Goal: Task Accomplishment & Management: Manage account settings

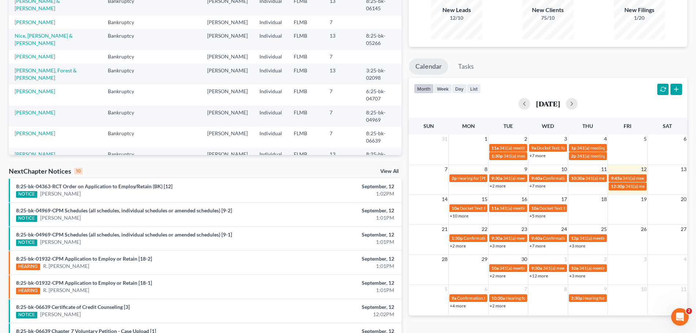
click at [537, 247] on link "+7 more" at bounding box center [537, 245] width 16 height 5
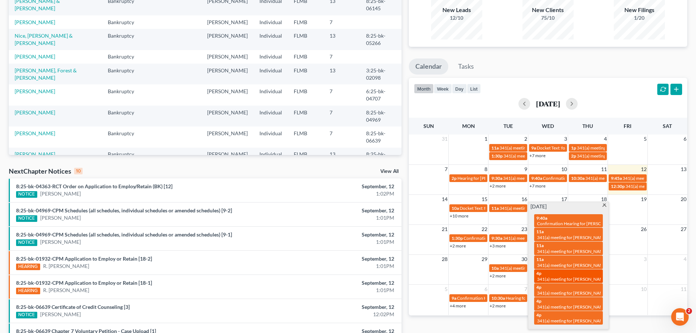
click at [542, 272] on div "4p 341(a) meeting for Amanda Butcher" at bounding box center [568, 275] width 64 height 11
select select "Days"
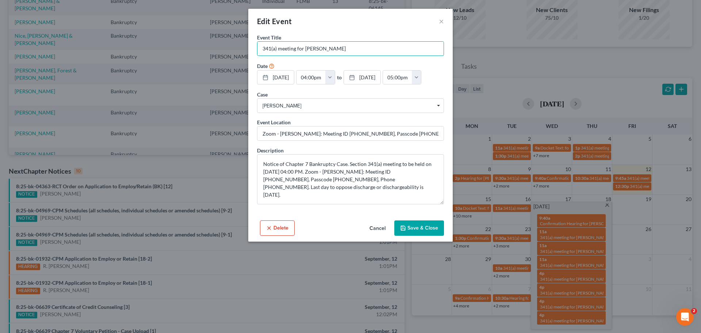
drag, startPoint x: 362, startPoint y: 53, endPoint x: 181, endPoint y: 50, distance: 180.8
click at [181, 50] on div "Edit Event × Event Title * 341(a) meeting for Amanda Butcher Date 9/24/2025 clo…" at bounding box center [350, 166] width 701 height 333
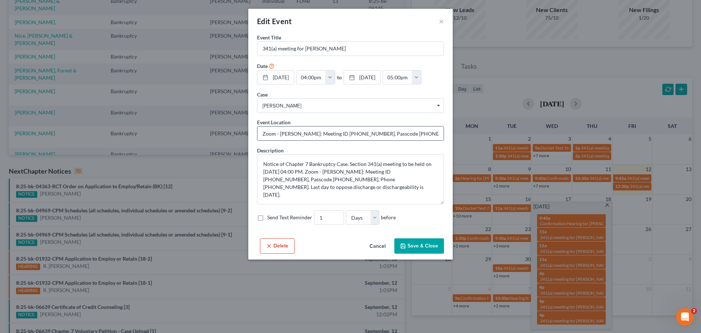
click at [340, 126] on div "Event Location Zoom - Herendeen: Meeting ID 898 825 2060, Passcode 0423968797, …" at bounding box center [350, 129] width 187 height 22
click at [341, 130] on input "Zoom - Herendeen: Meeting ID 898 825 2060, Passcode 0423968797, Phone 813-586-1…" at bounding box center [351, 133] width 186 height 14
click at [228, 163] on div "Edit Event × Event Title * 341(a) meeting for Amanda Butcher Date 9/24/2025 clo…" at bounding box center [350, 166] width 701 height 333
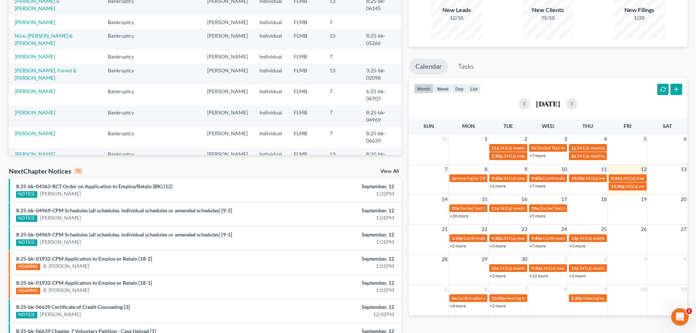
click at [539, 247] on link "+7 more" at bounding box center [537, 245] width 16 height 5
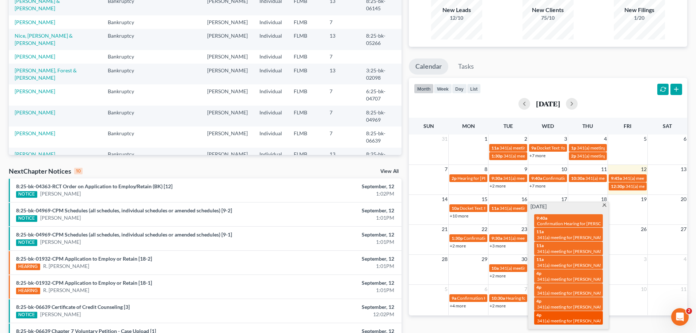
click at [558, 317] on div "4p 341(a) meeting for Michael Buttice" at bounding box center [568, 317] width 64 height 11
select select "Days"
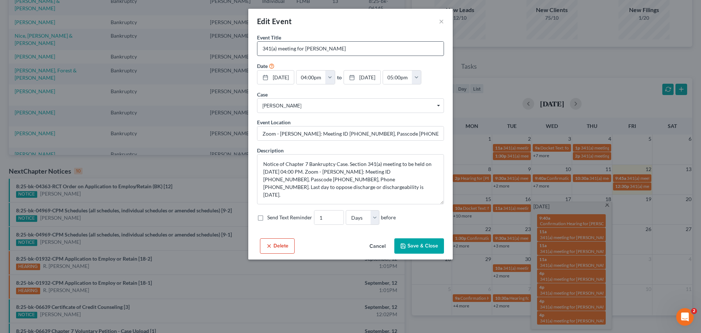
click at [361, 37] on div "Event Title * 341(a) meeting for Michael Buttice" at bounding box center [350, 45] width 187 height 22
drag, startPoint x: 361, startPoint y: 51, endPoint x: 228, endPoint y: 57, distance: 132.4
click at [228, 57] on div "Edit Event × Event Title * 341(a) meeting for Michael Buttice Date 9/24/2025 cl…" at bounding box center [350, 166] width 701 height 333
click at [279, 127] on input "Zoom - Herendeen: Meeting ID 898 825 2060, Passcode 0423968797, Phone 813-586-1…" at bounding box center [351, 133] width 186 height 14
drag, startPoint x: 209, startPoint y: 127, endPoint x: 218, endPoint y: 109, distance: 20.1
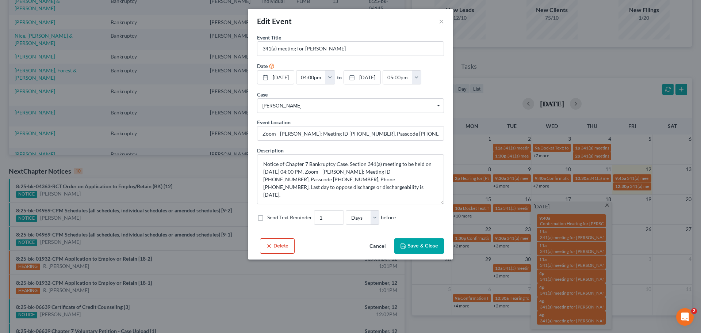
click at [209, 127] on div "Edit Event × Event Title * 341(a) meeting for Michael Buttice Date 9/24/2025 cl…" at bounding box center [350, 166] width 701 height 333
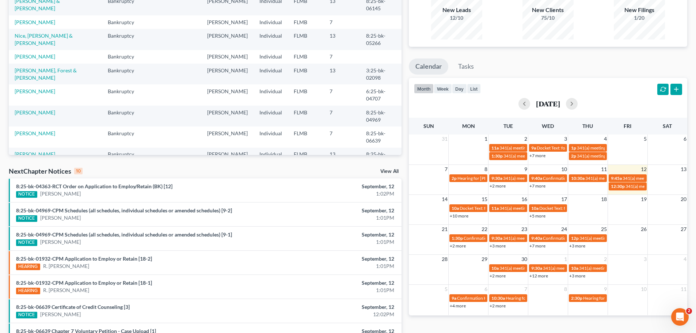
click at [537, 245] on link "+7 more" at bounding box center [537, 245] width 16 height 5
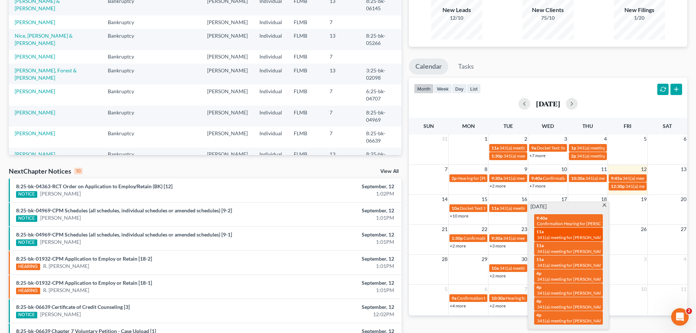
click at [557, 236] on span "341(a) meeting for [PERSON_NAME]" at bounding box center [572, 236] width 70 height 5
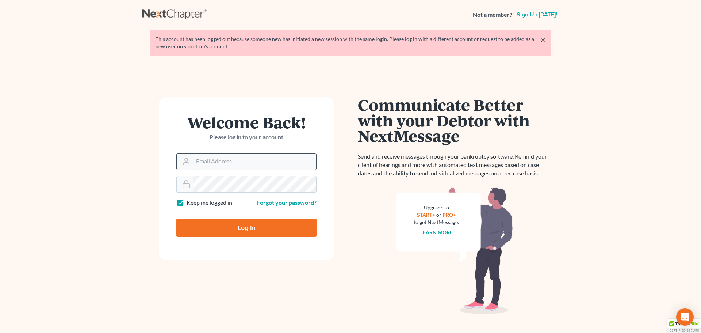
click at [282, 157] on input "Email Address" at bounding box center [254, 161] width 123 height 16
type input "[EMAIL_ADDRESS][DOMAIN_NAME]"
type input "Thinking..."
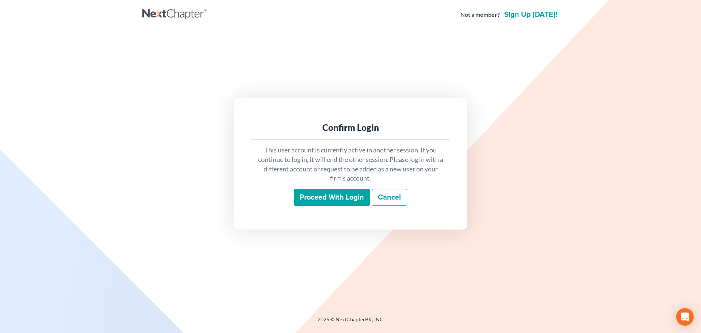
click at [304, 204] on input "Proceed with login" at bounding box center [332, 197] width 76 height 17
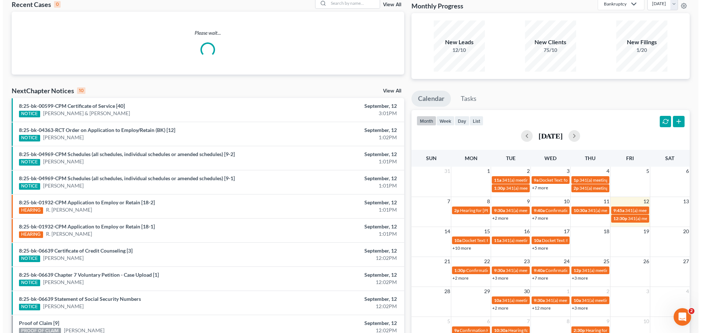
scroll to position [89, 0]
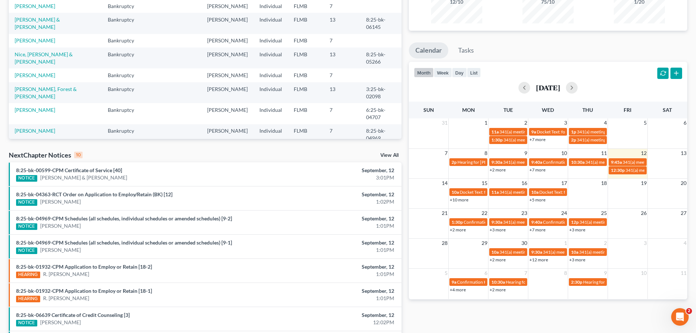
click at [538, 230] on link "+7 more" at bounding box center [537, 229] width 16 height 5
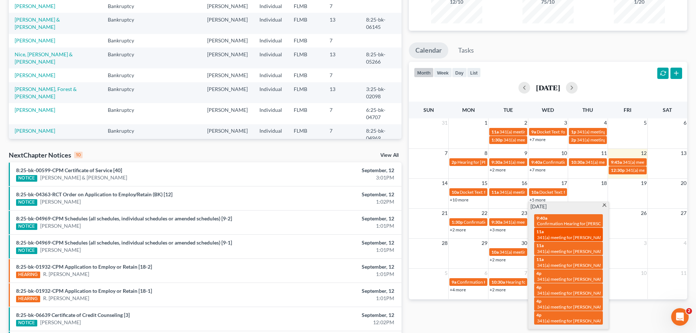
click at [548, 240] on link "11a 341(a) meeting for [PERSON_NAME]" at bounding box center [568, 235] width 69 height 14
select select "Days"
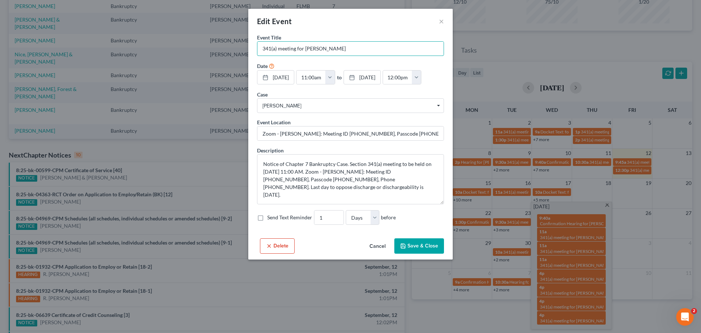
drag, startPoint x: 344, startPoint y: 54, endPoint x: 72, endPoint y: 51, distance: 271.4
click at [72, 51] on div "Edit Event × Event Title * 341(a) meeting for [PERSON_NAME] Date [DATE] close D…" at bounding box center [350, 166] width 701 height 333
click at [310, 136] on input "Zoom - [PERSON_NAME]: Meeting ID [PHONE_NUMBER], Passcode [PHONE_NUMBER], Phone…" at bounding box center [351, 133] width 186 height 14
